Goal: Book appointment/travel/reservation

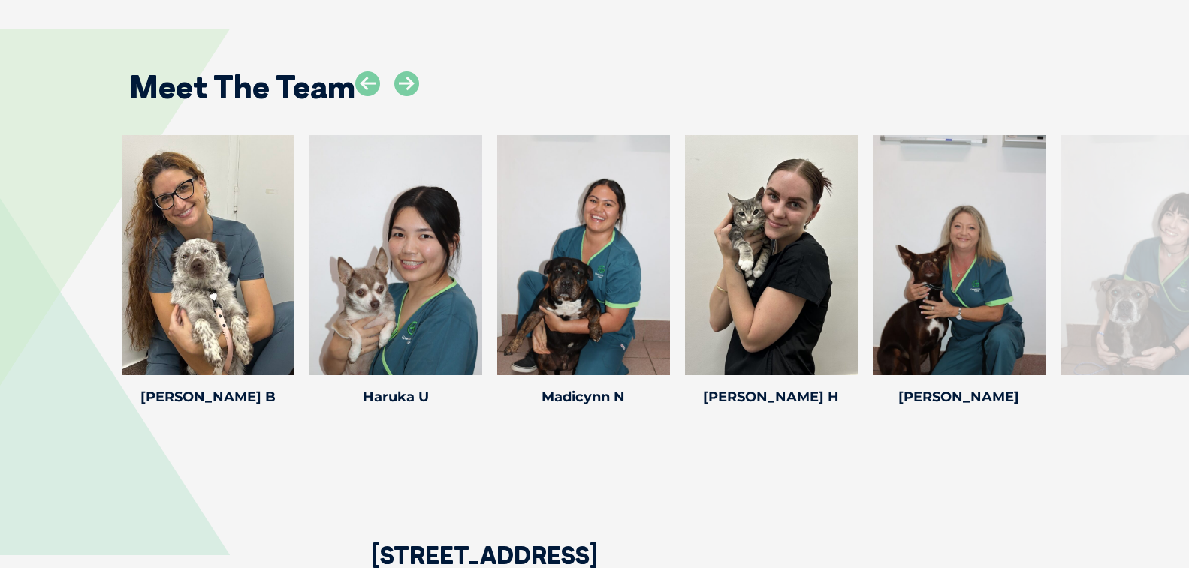
scroll to position [2076, 0]
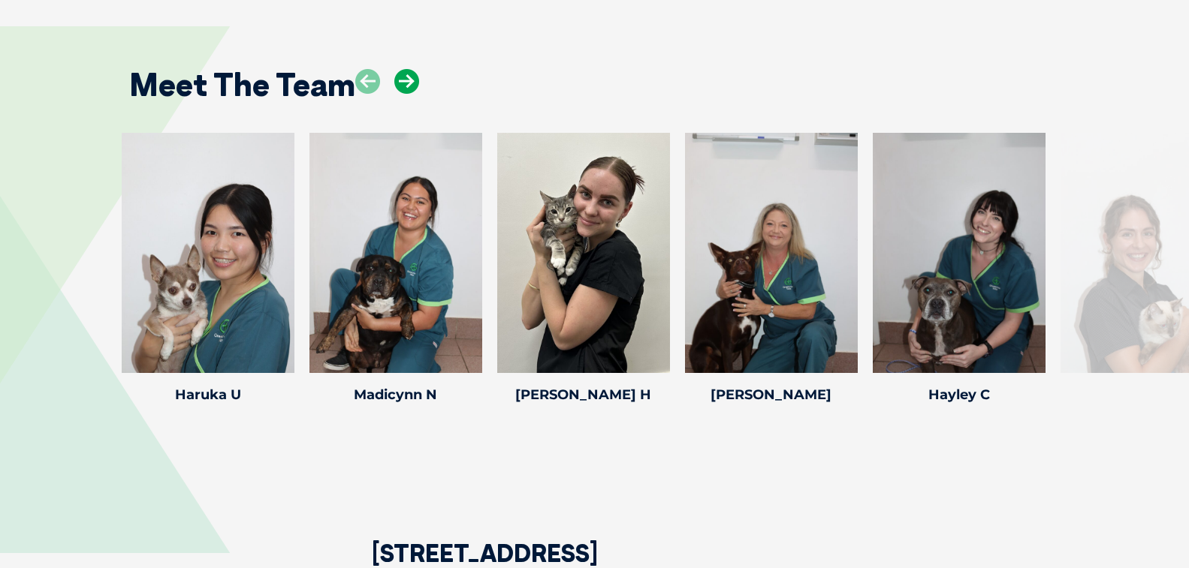
click at [404, 86] on icon at bounding box center [406, 81] width 25 height 25
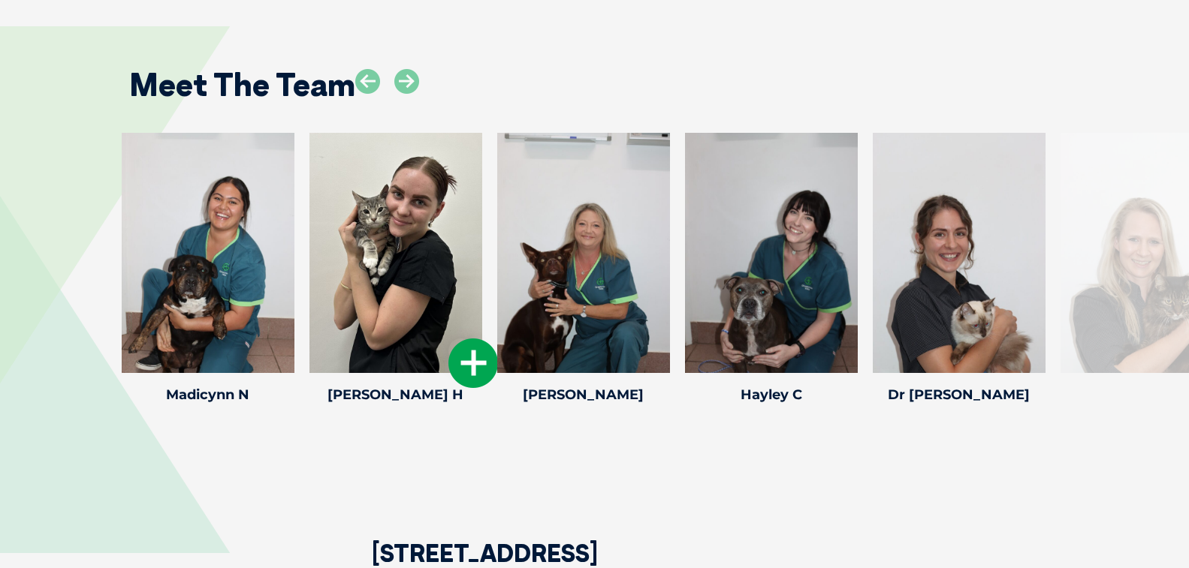
click at [395, 251] on div at bounding box center [395, 253] width 173 height 240
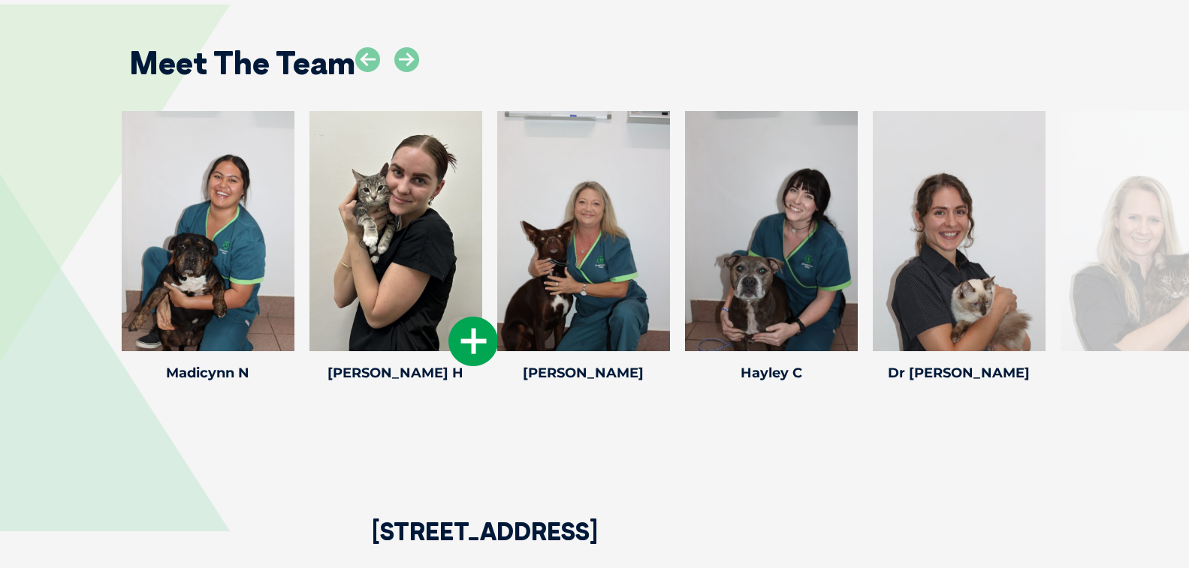
scroll to position [2101, 0]
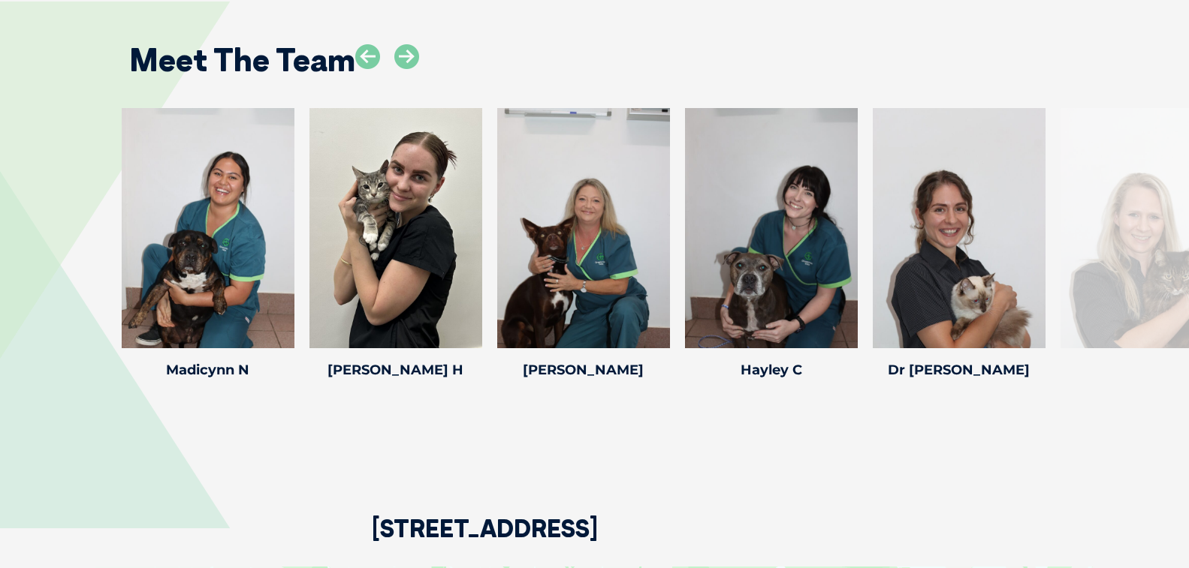
click at [824, 458] on div "2 Worongary Road, Worongary Queensland 4213" at bounding box center [594, 475] width 999 height 182
click at [392, 213] on div at bounding box center [395, 228] width 173 height 240
click at [428, 231] on div at bounding box center [395, 228] width 173 height 240
click at [407, 216] on div at bounding box center [395, 228] width 173 height 240
drag, startPoint x: 411, startPoint y: 231, endPoint x: 469, endPoint y: 69, distance: 171.2
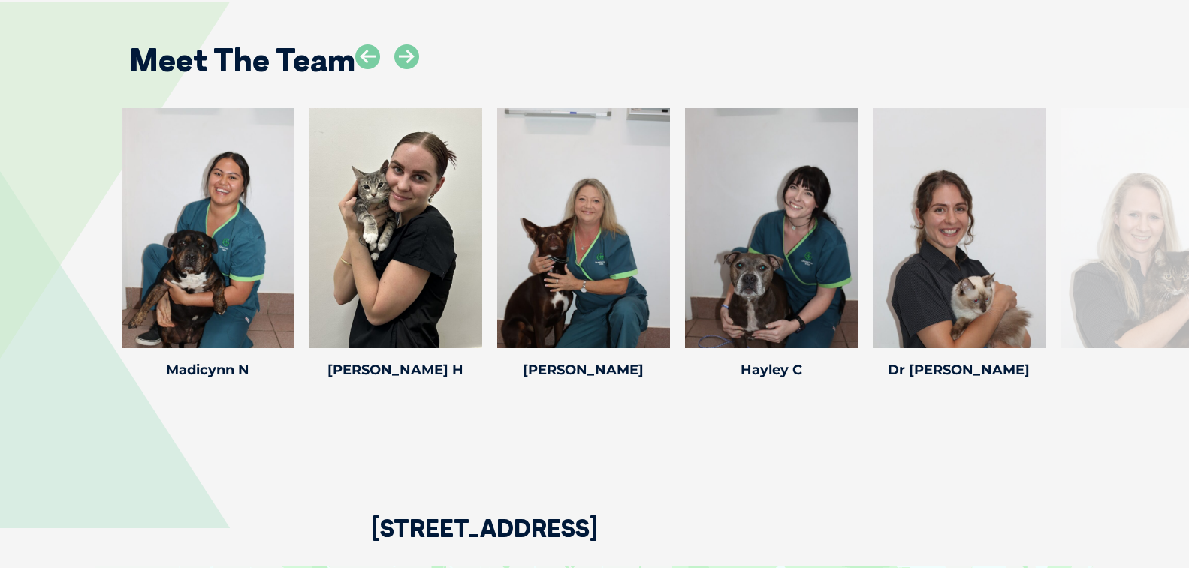
click at [469, 69] on div "Meet The Team" at bounding box center [594, 55] width 961 height 77
drag, startPoint x: 384, startPoint y: 231, endPoint x: 376, endPoint y: 209, distance: 23.7
click at [376, 209] on div at bounding box center [395, 228] width 173 height 240
drag, startPoint x: 405, startPoint y: 263, endPoint x: 374, endPoint y: 257, distance: 31.4
click at [374, 257] on div at bounding box center [395, 228] width 173 height 240
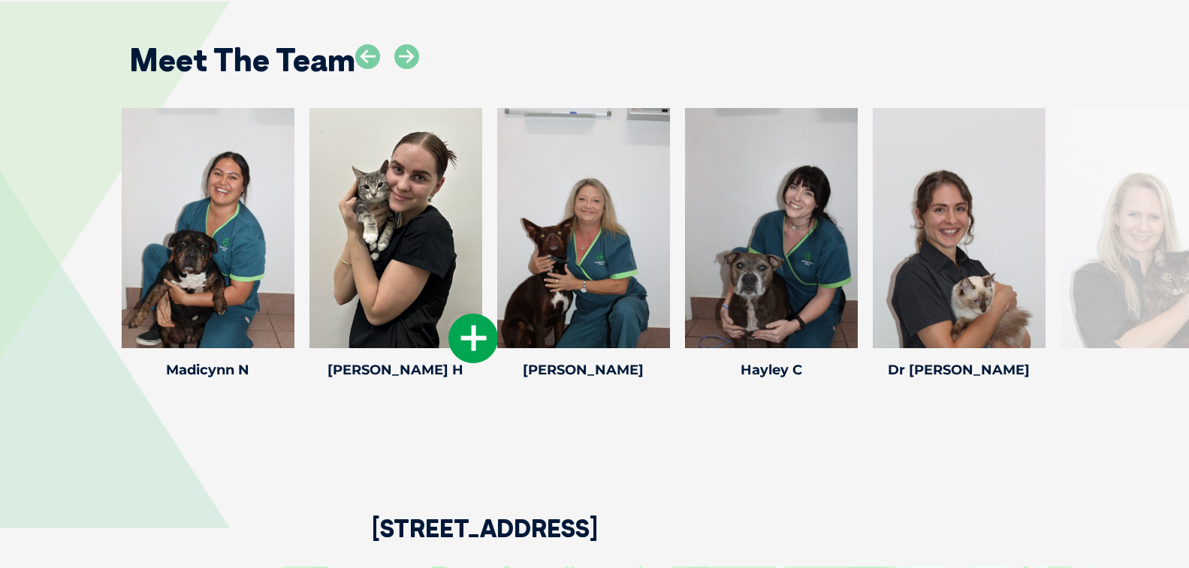
drag, startPoint x: 418, startPoint y: 191, endPoint x: 379, endPoint y: 157, distance: 52.1
drag, startPoint x: 360, startPoint y: 181, endPoint x: 508, endPoint y: 80, distance: 179.3
click at [508, 80] on div "Meet The Team" at bounding box center [594, 55] width 961 height 77
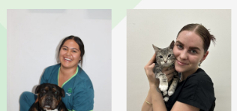
scroll to position [2374, 2]
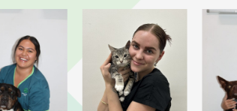
drag, startPoint x: 176, startPoint y: 56, endPoint x: 144, endPoint y: 53, distance: 31.8
click at [144, 53] on div at bounding box center [135, 82] width 105 height 146
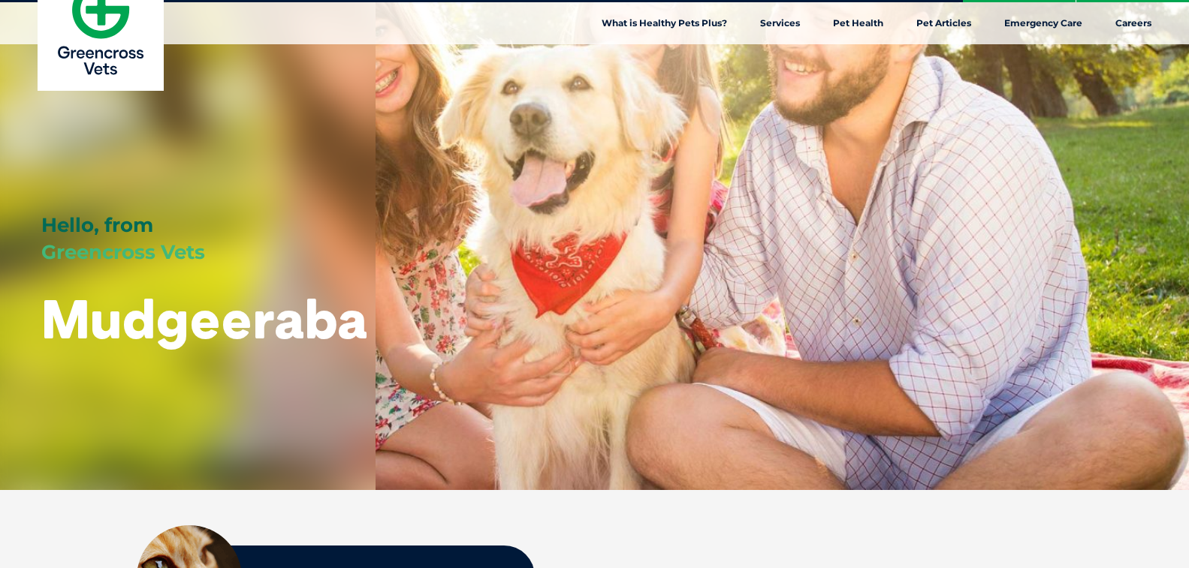
scroll to position [0, 0]
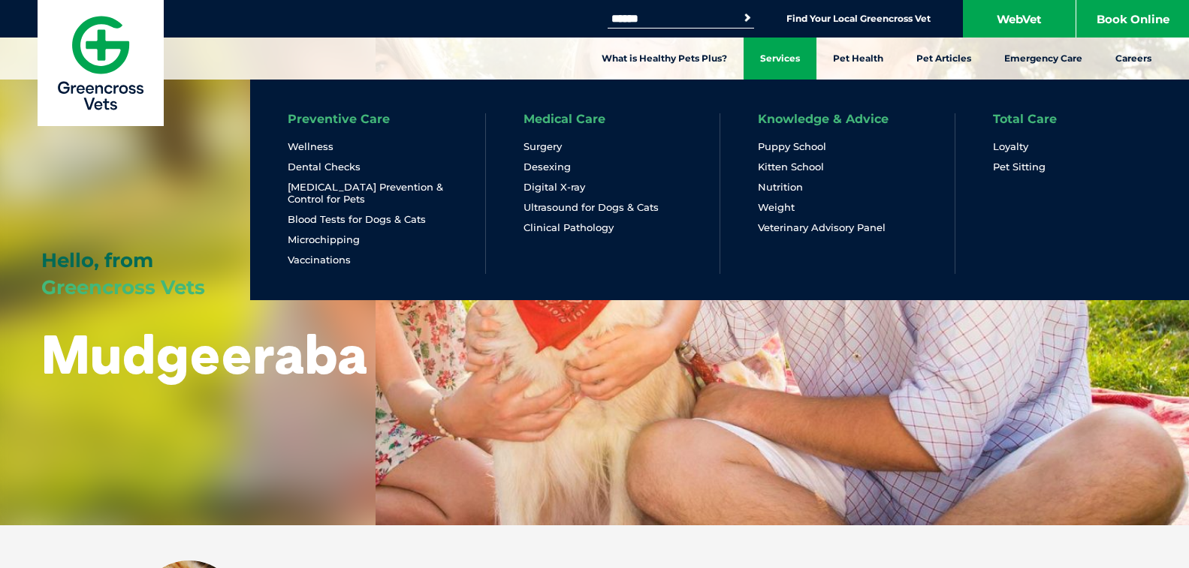
click at [781, 53] on link "Services" at bounding box center [779, 59] width 73 height 42
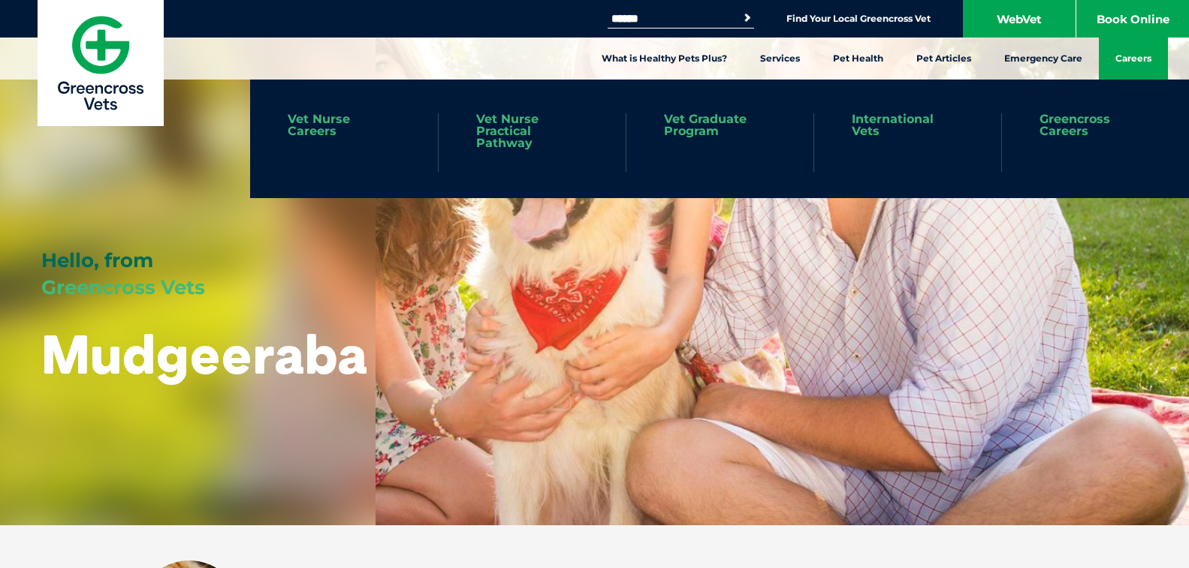
click at [1136, 58] on link "Careers" at bounding box center [1133, 59] width 69 height 42
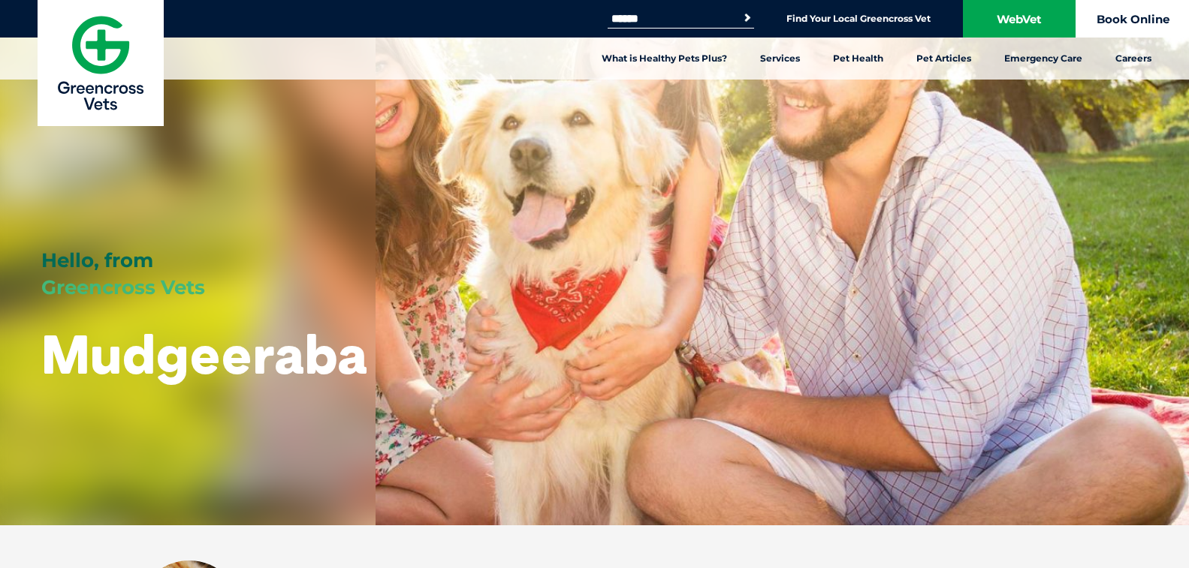
click at [1148, 25] on link "Book Online" at bounding box center [1132, 19] width 113 height 38
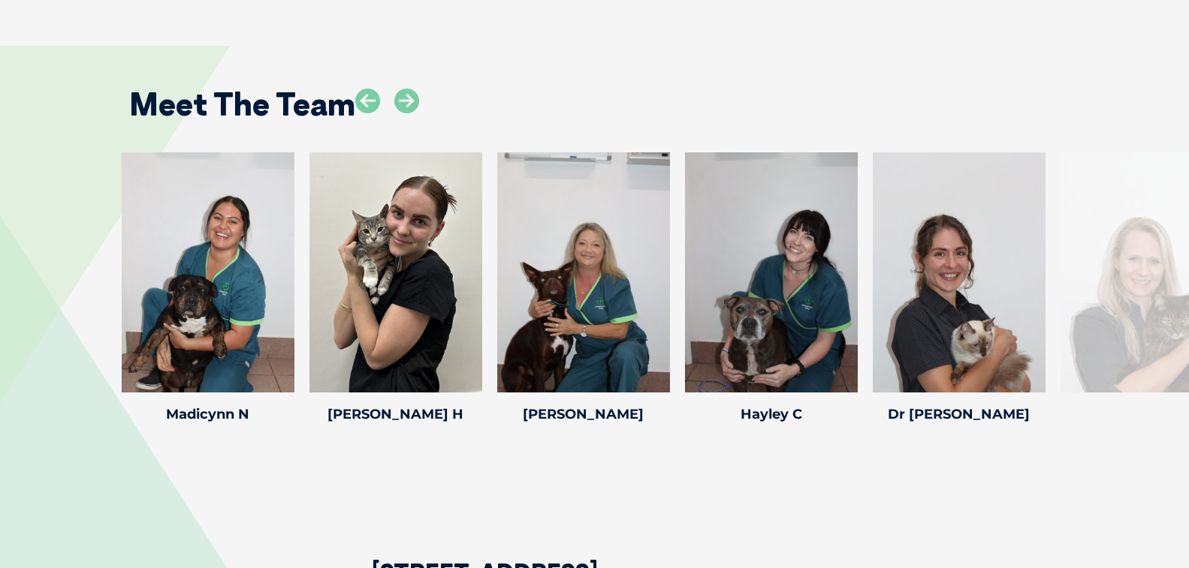
scroll to position [2054, 0]
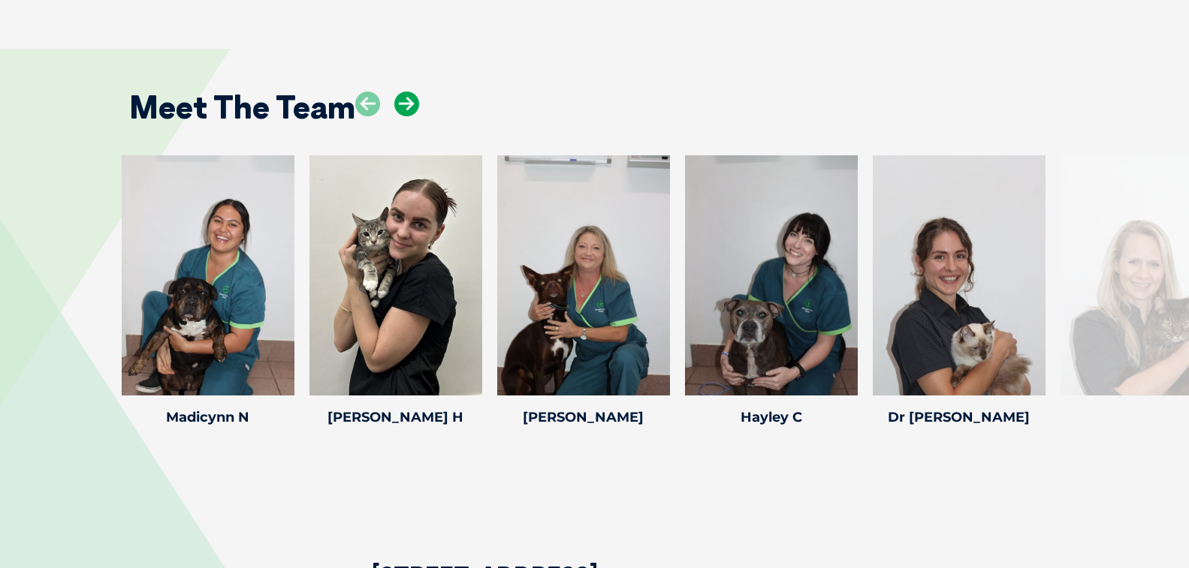
click at [408, 101] on icon at bounding box center [406, 104] width 25 height 25
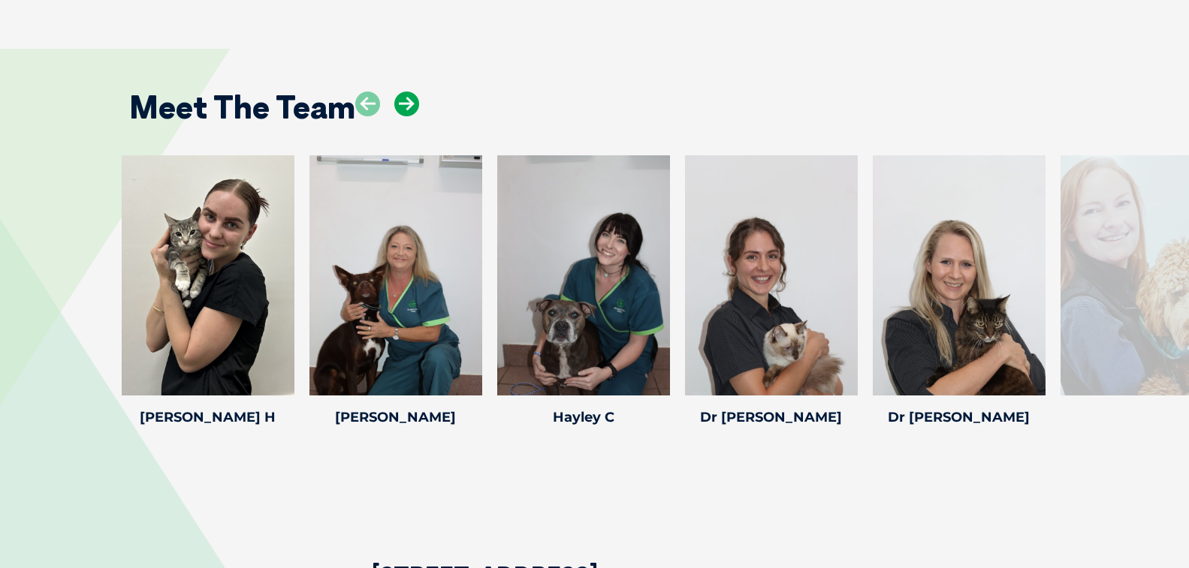
click at [400, 104] on icon at bounding box center [406, 104] width 25 height 25
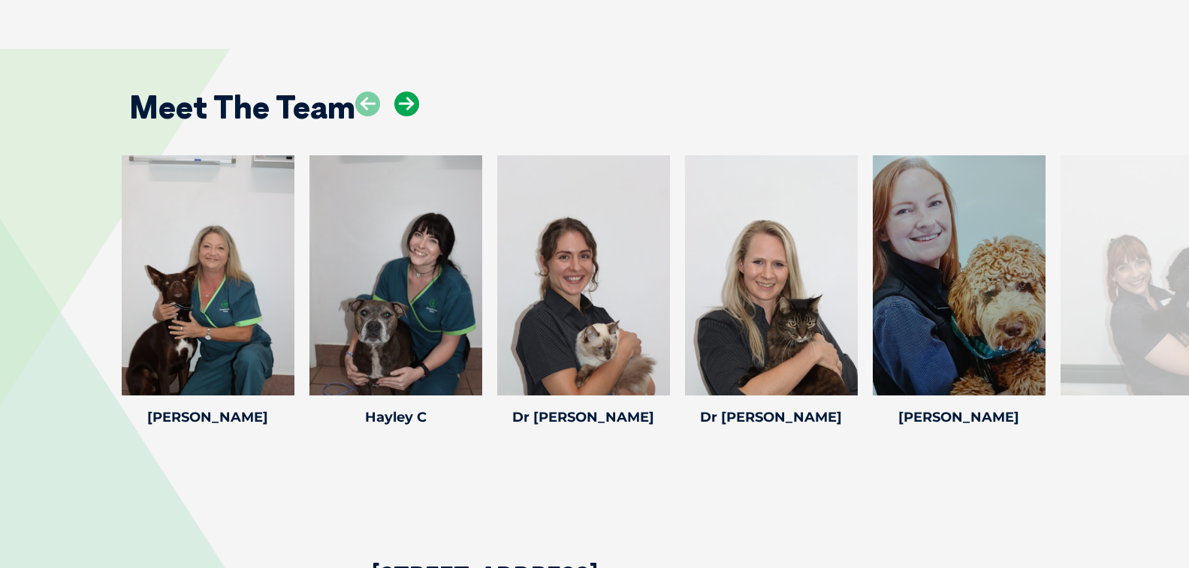
click at [402, 110] on icon at bounding box center [406, 104] width 25 height 25
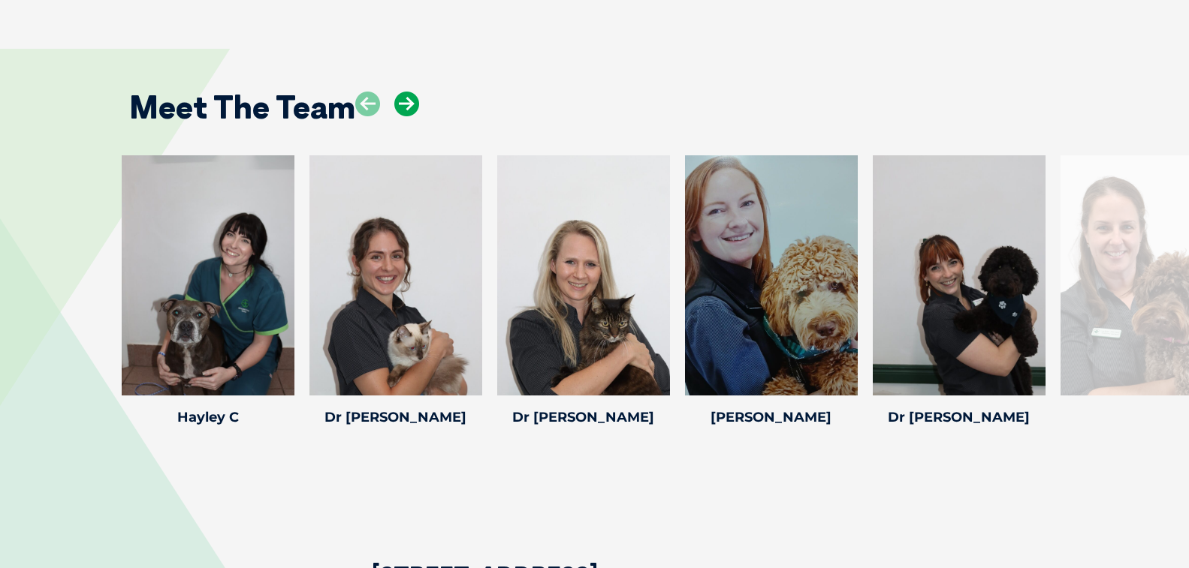
click at [406, 107] on icon at bounding box center [406, 104] width 25 height 25
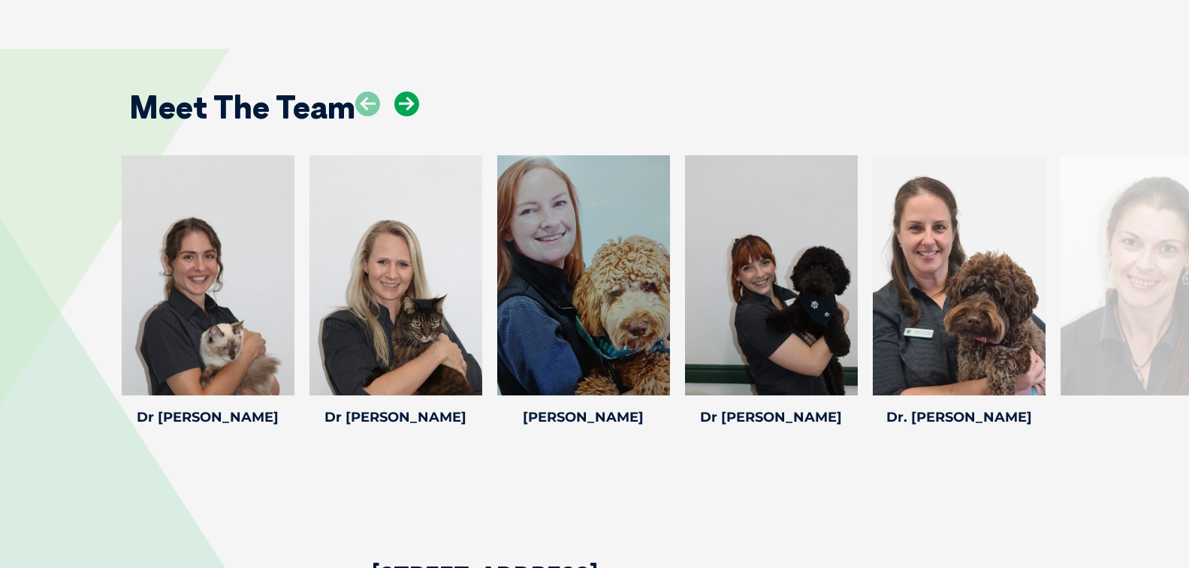
click at [402, 104] on icon at bounding box center [406, 104] width 25 height 25
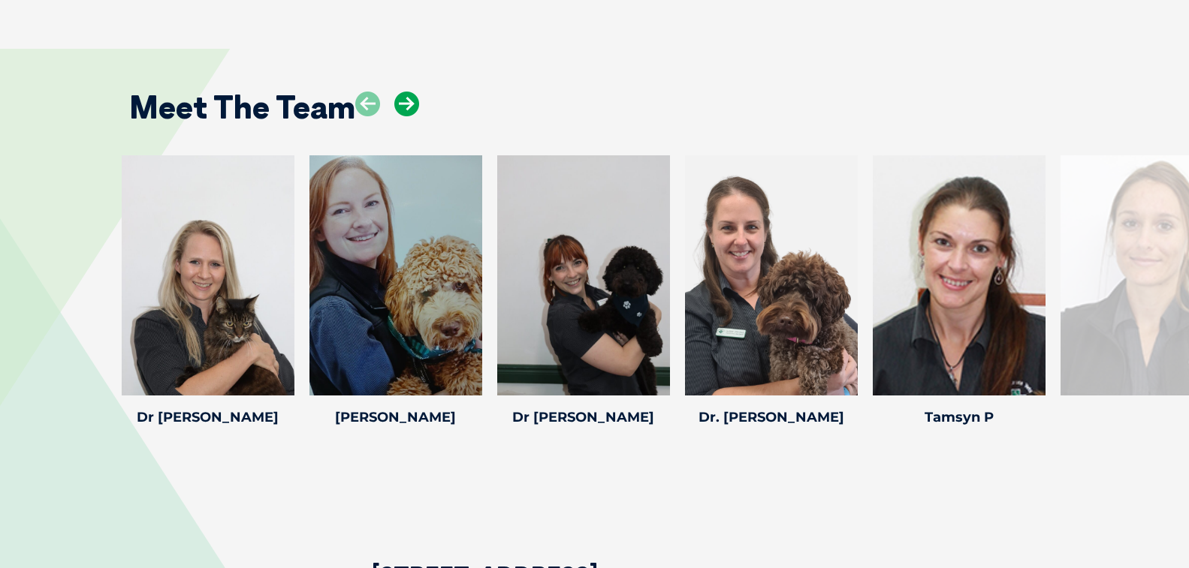
click at [408, 100] on icon at bounding box center [406, 104] width 25 height 25
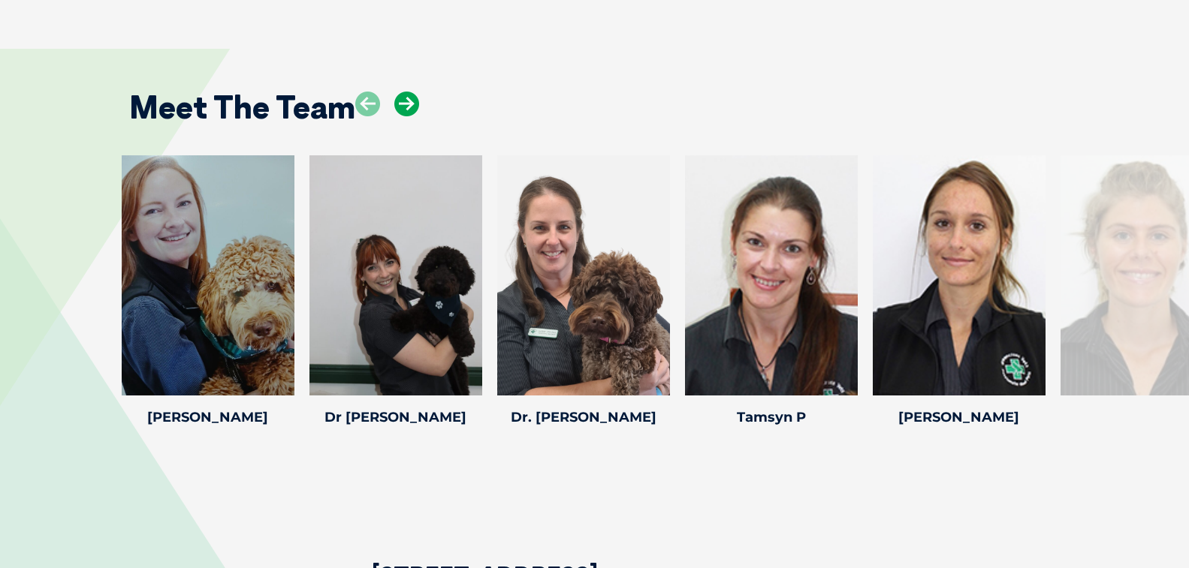
click at [405, 104] on icon at bounding box center [406, 104] width 25 height 25
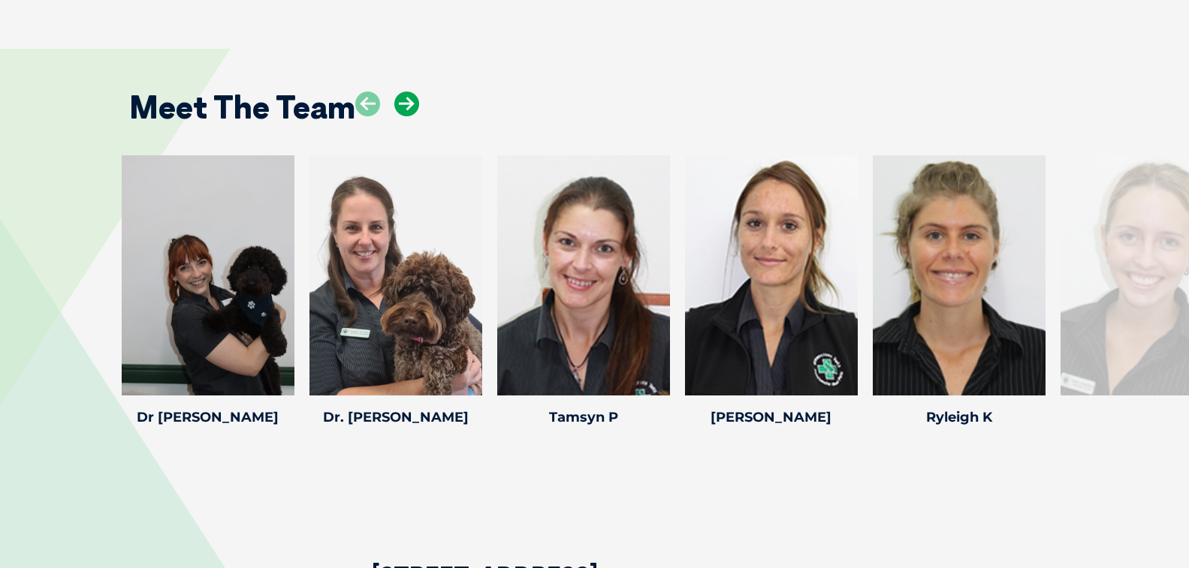
click at [405, 103] on icon at bounding box center [406, 104] width 25 height 25
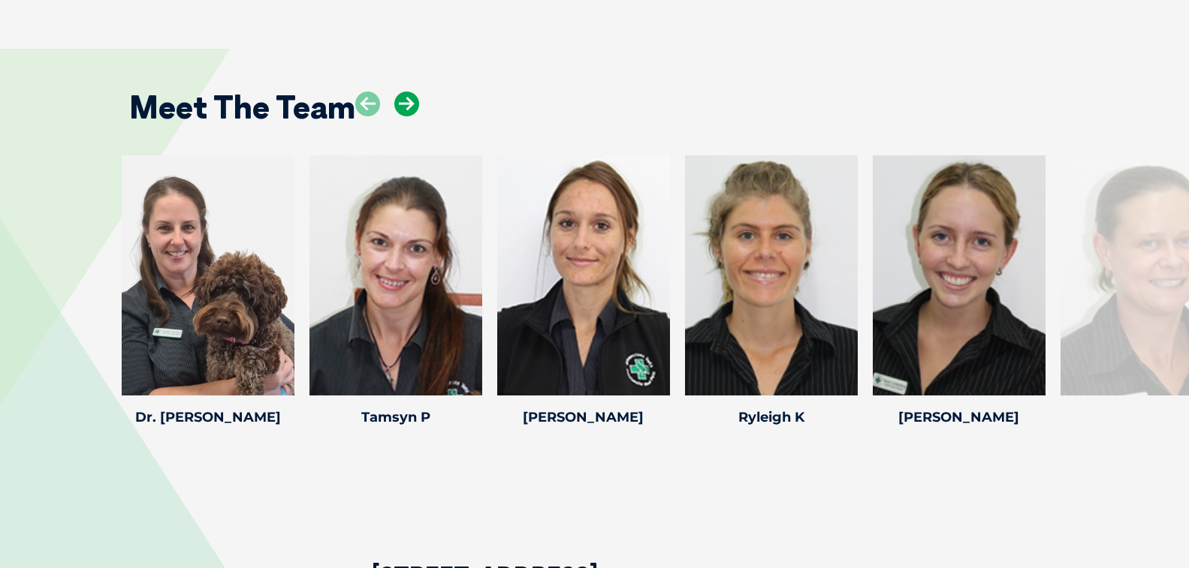
click at [403, 105] on icon at bounding box center [406, 104] width 25 height 25
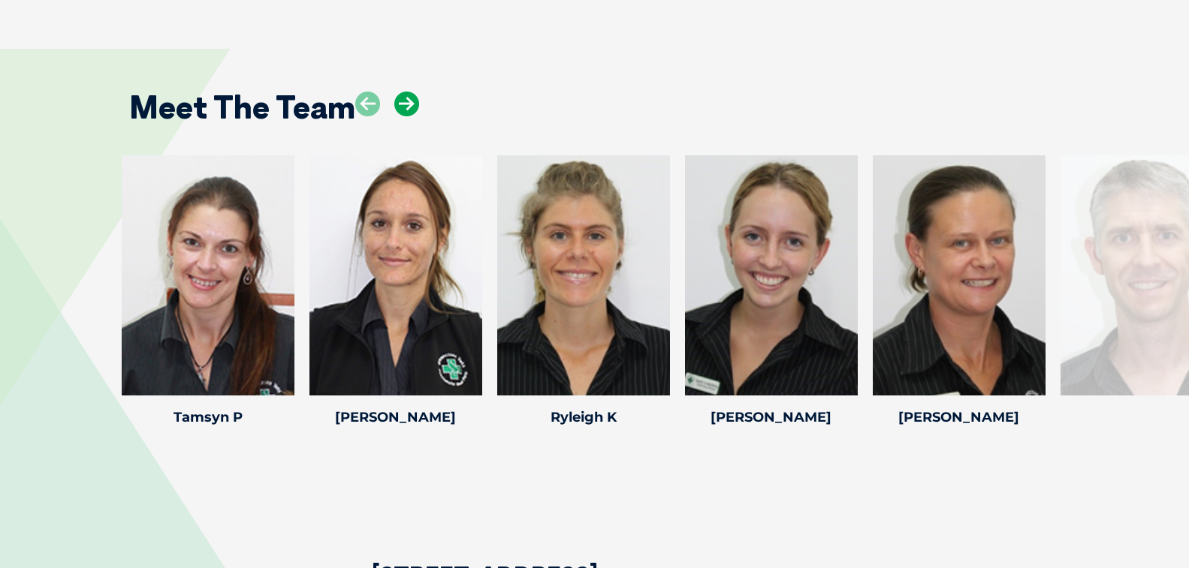
click at [405, 101] on icon at bounding box center [406, 104] width 25 height 25
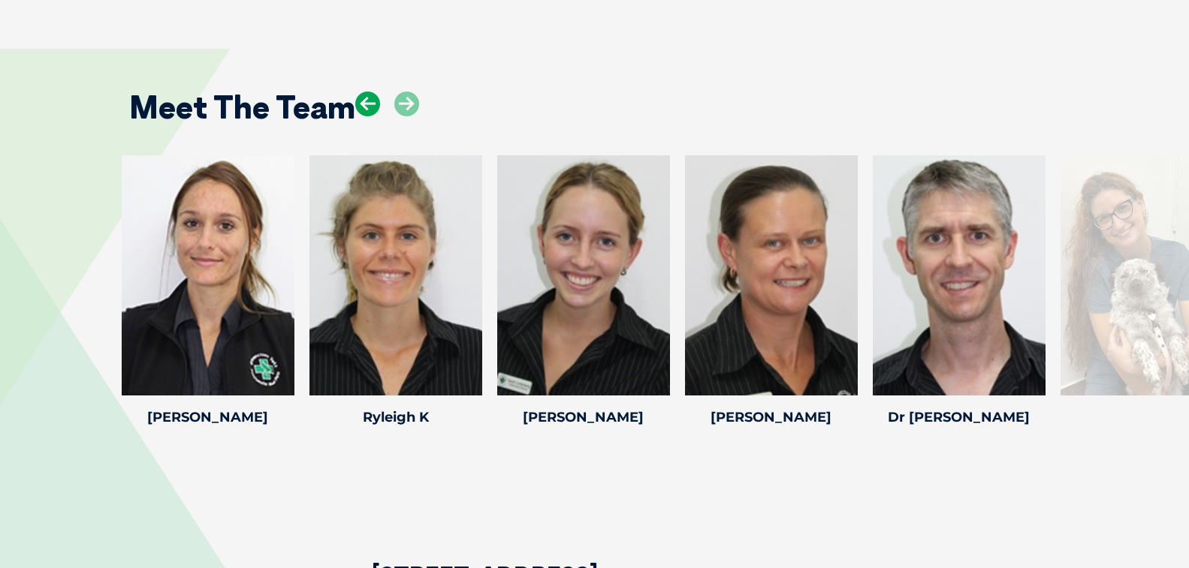
click at [357, 100] on icon at bounding box center [367, 104] width 25 height 25
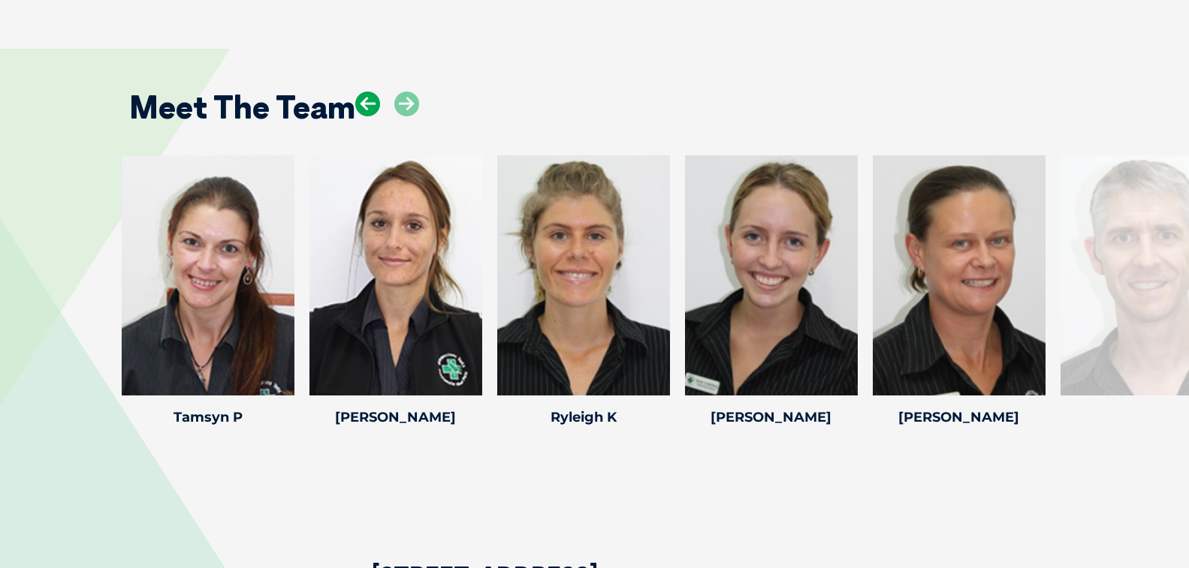
click at [360, 110] on icon at bounding box center [367, 104] width 25 height 25
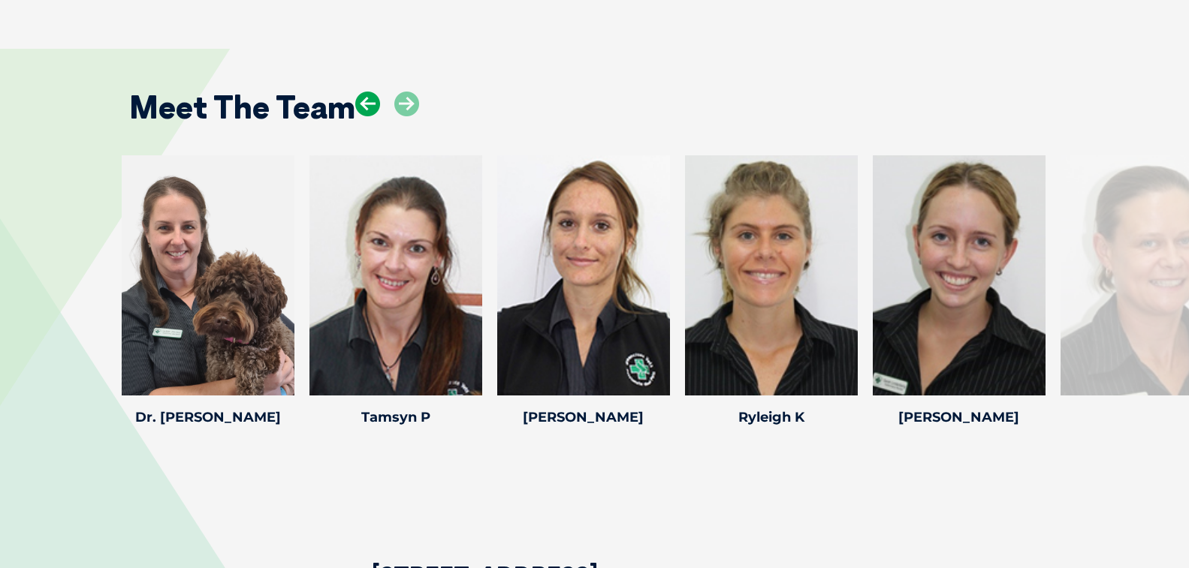
click at [371, 103] on icon at bounding box center [367, 104] width 25 height 25
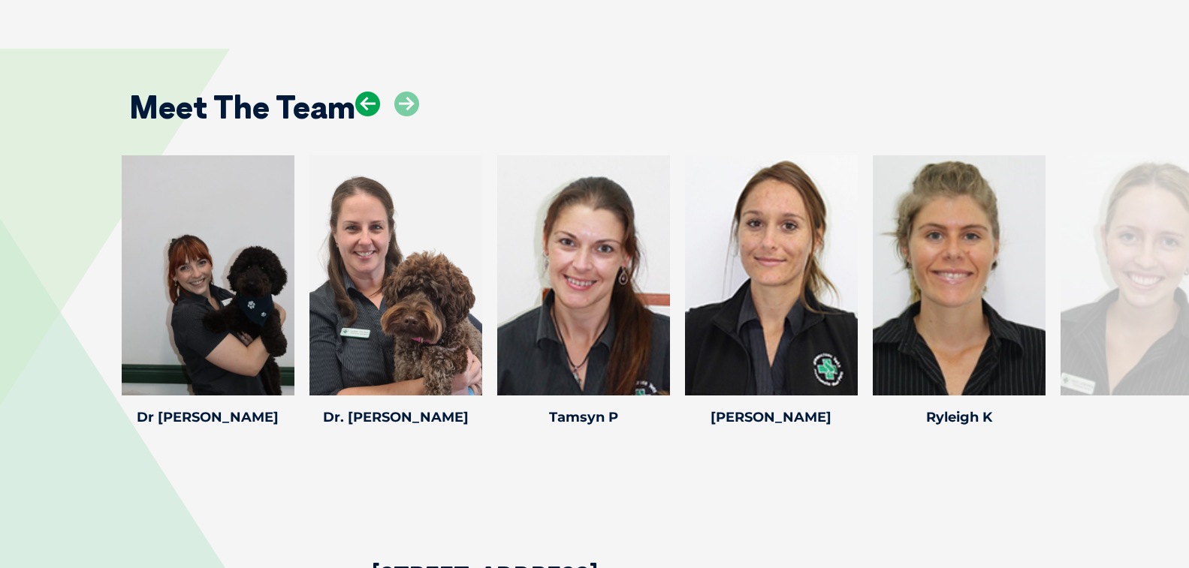
click at [360, 100] on icon at bounding box center [367, 104] width 25 height 25
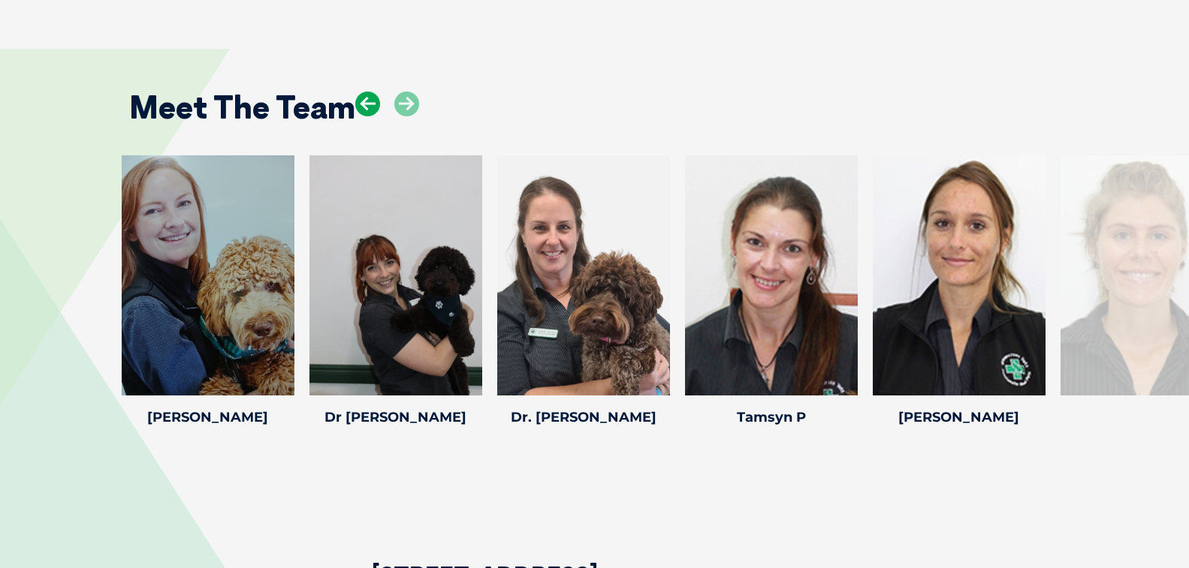
click at [361, 108] on icon at bounding box center [367, 104] width 25 height 25
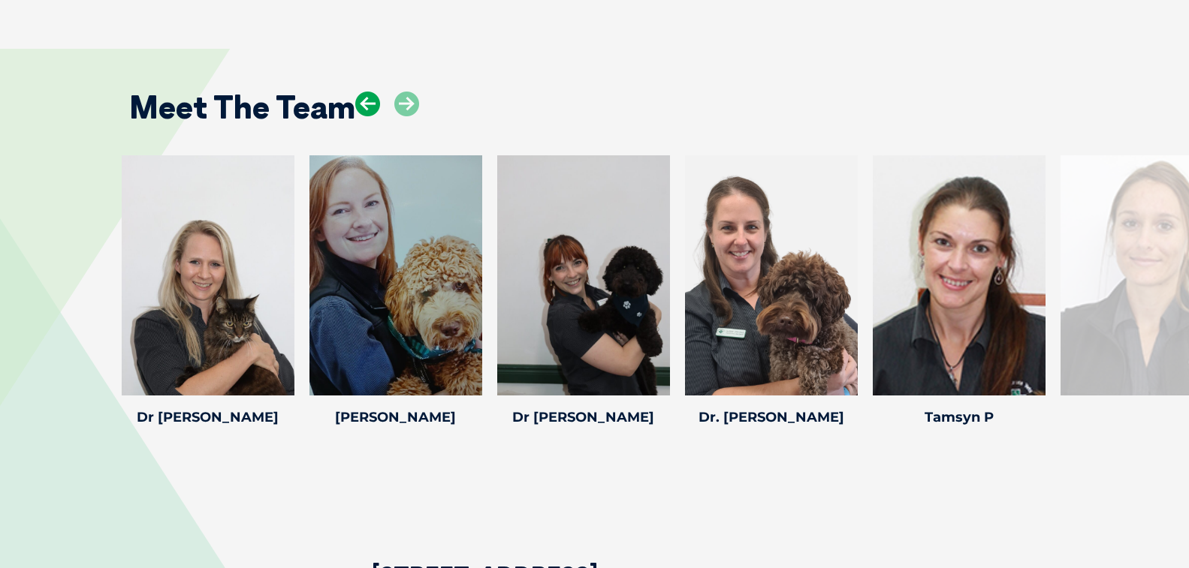
click at [366, 95] on icon at bounding box center [367, 104] width 25 height 25
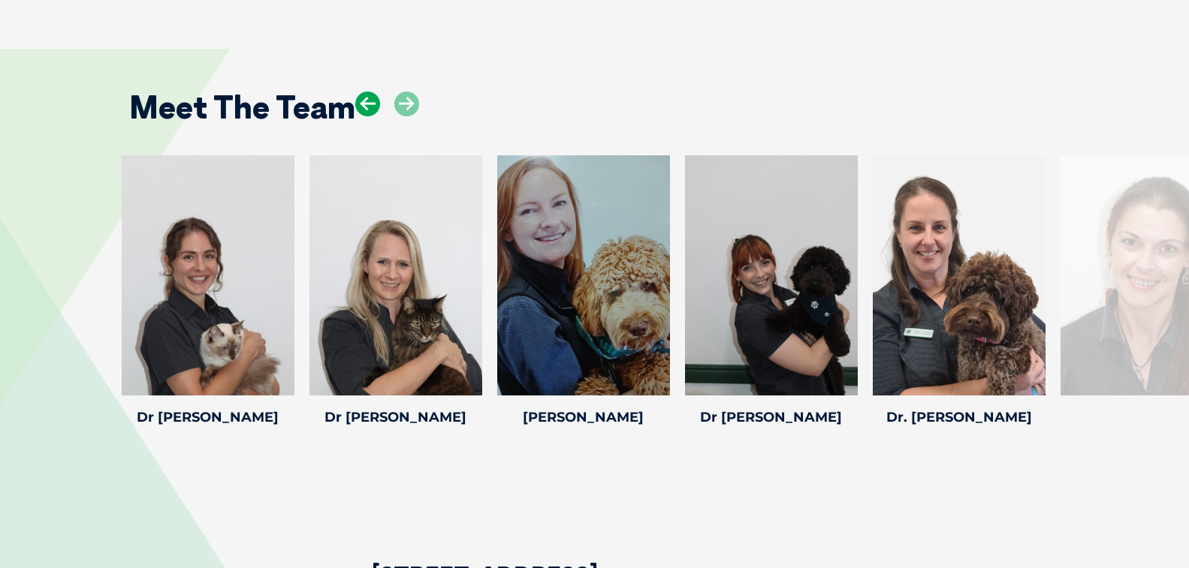
click at [357, 97] on icon at bounding box center [367, 104] width 25 height 25
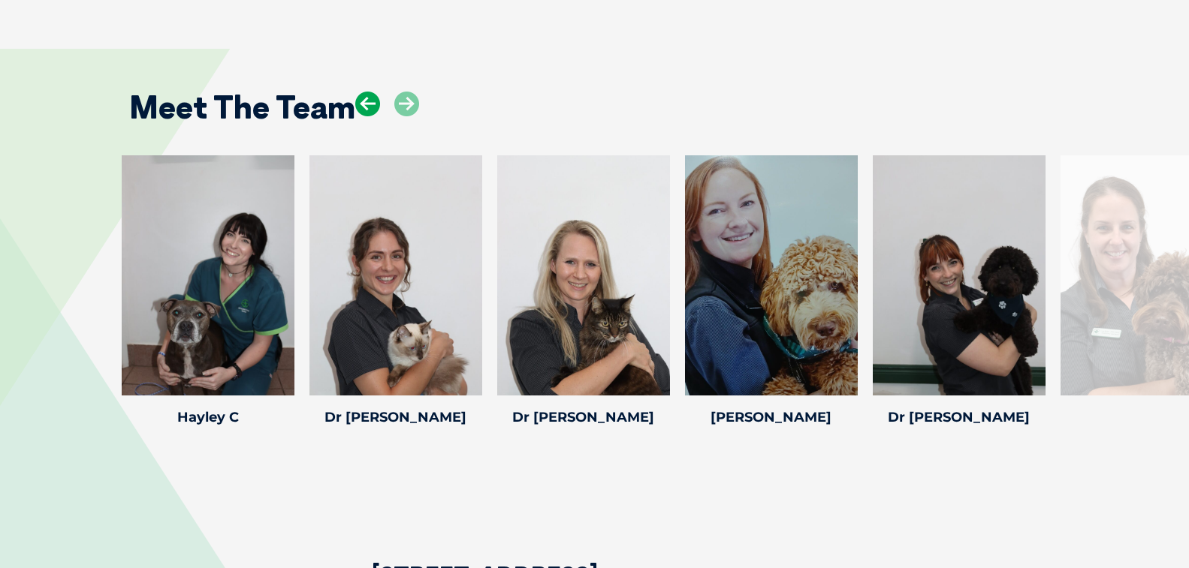
click at [366, 103] on icon at bounding box center [367, 104] width 25 height 25
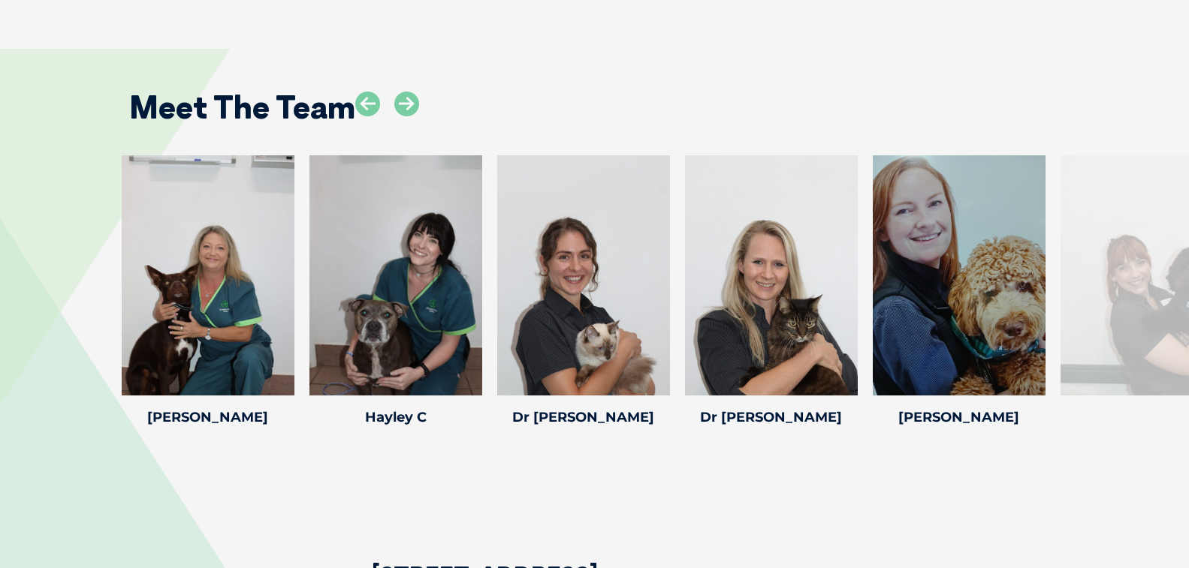
click at [340, 118] on h2 "Meet The Team" at bounding box center [242, 108] width 226 height 32
click at [357, 100] on icon at bounding box center [367, 104] width 25 height 25
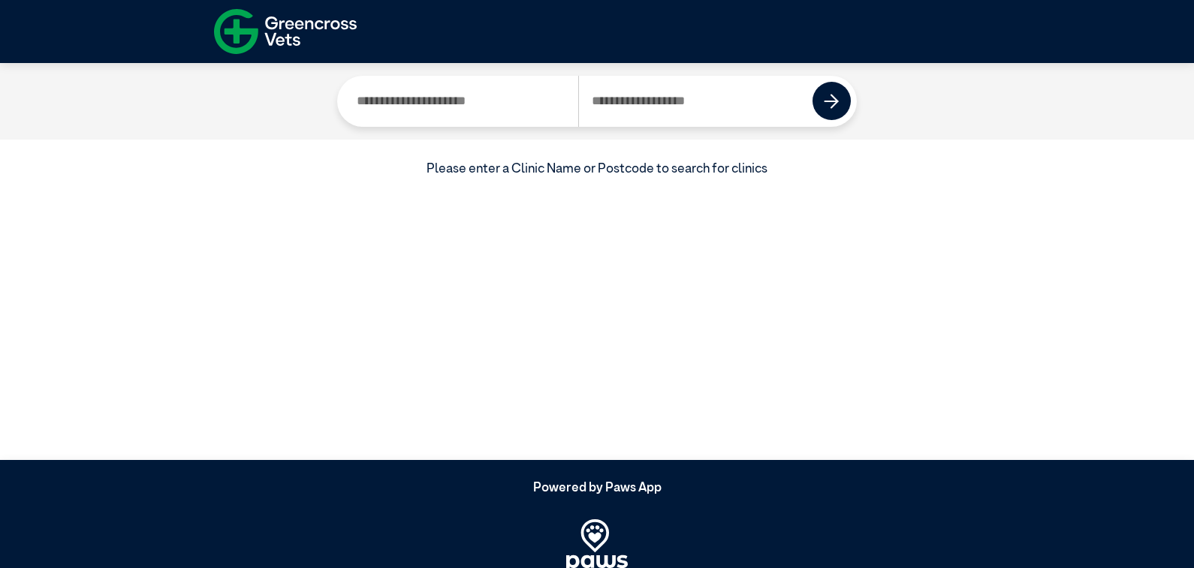
click at [378, 93] on input "Search by Clinic Name" at bounding box center [460, 101] width 234 height 51
type input "**********"
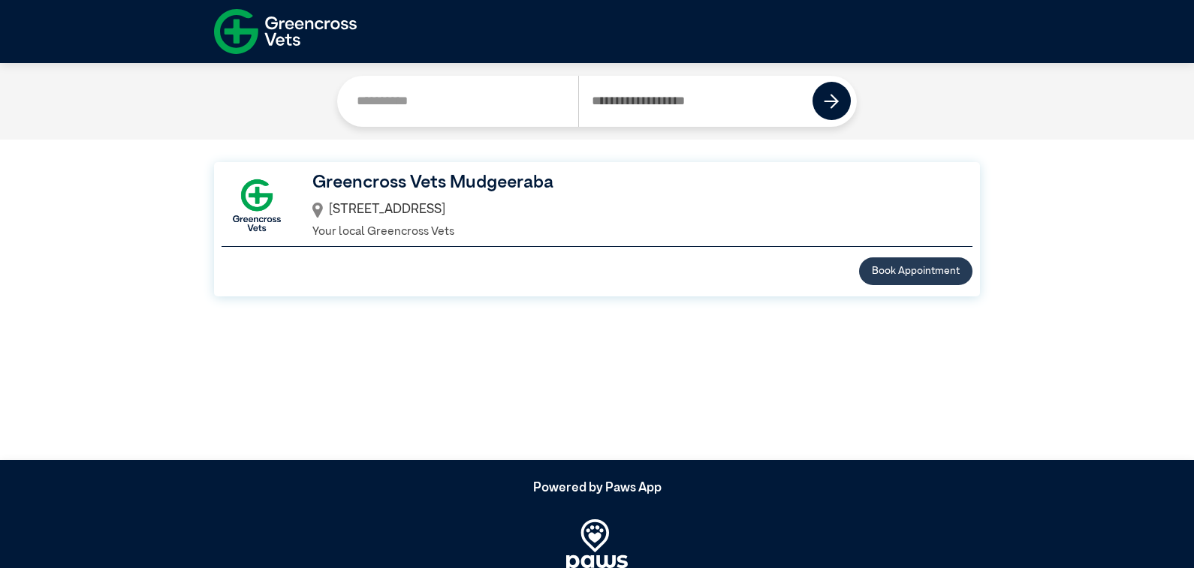
click at [894, 269] on button "Book Appointment" at bounding box center [915, 272] width 113 height 28
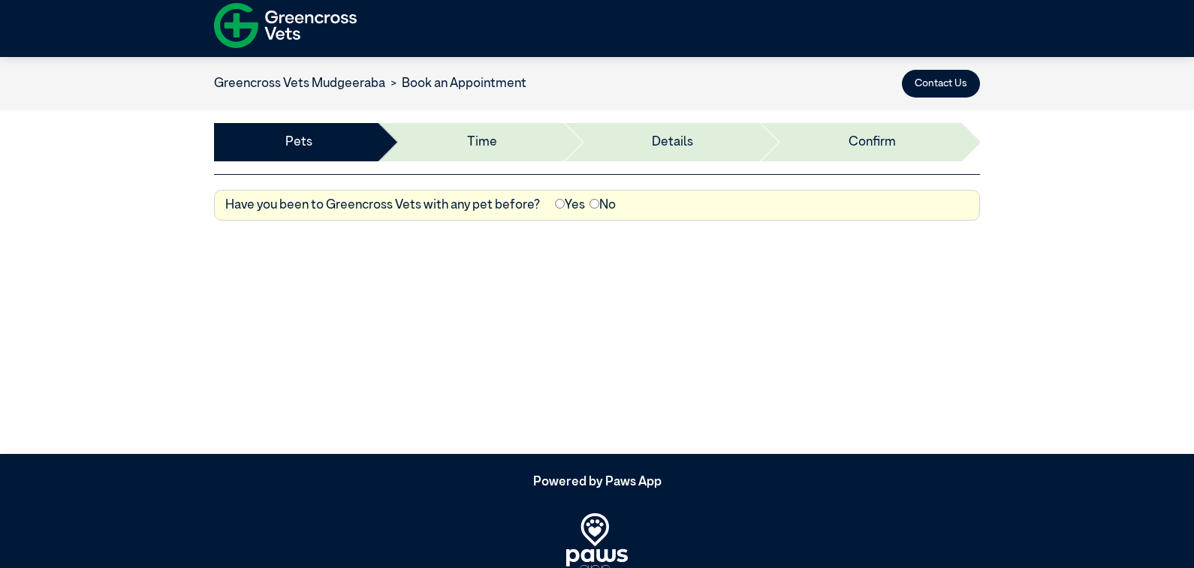
scroll to position [7, 0]
